Goal: Transaction & Acquisition: Purchase product/service

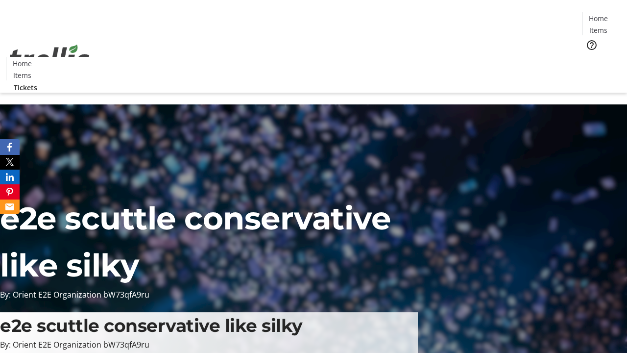
click at [590, 57] on span "Tickets" at bounding box center [602, 62] width 24 height 10
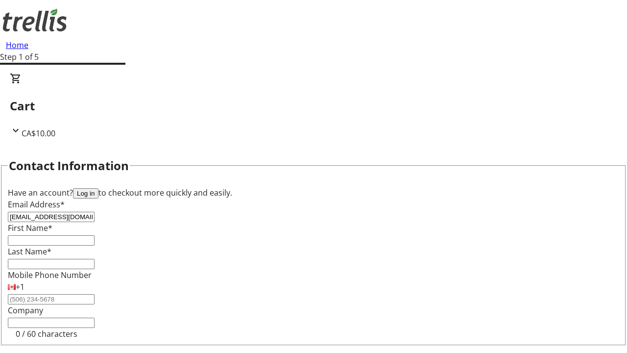
type input "[EMAIL_ADDRESS][DOMAIN_NAME]"
type input "Noelia"
type input "[PERSON_NAME]"
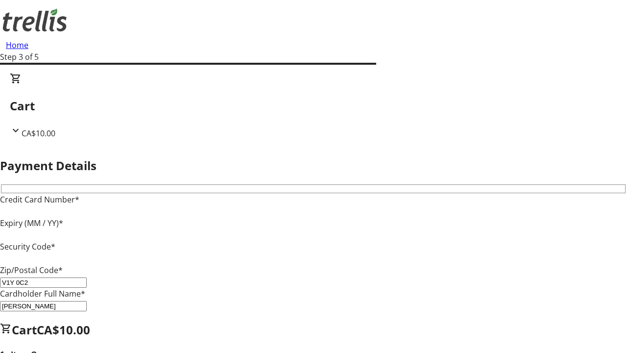
type input "V1Y 0C2"
